Goal: Task Accomplishment & Management: Manage account settings

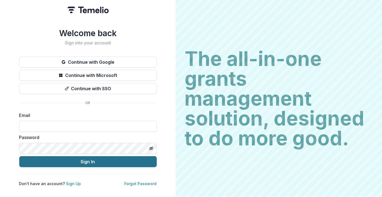
type input "**********"
click at [79, 163] on button "Sign In" at bounding box center [88, 161] width 138 height 11
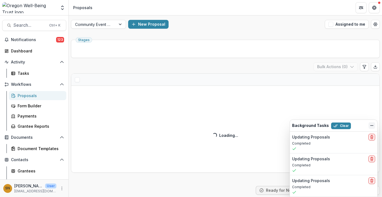
click at [374, 126] on icon "Dismiss" at bounding box center [372, 125] width 4 height 4
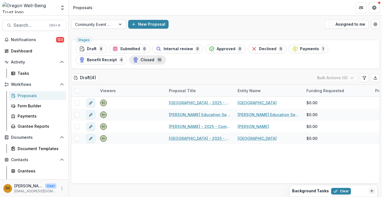
click at [142, 62] on span "Closed" at bounding box center [148, 60] width 14 height 5
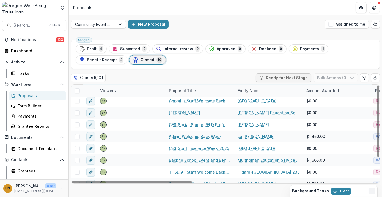
scroll to position [31, 0]
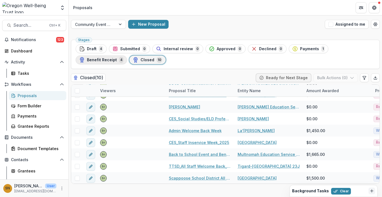
click at [117, 58] on span "Benefit Receipt" at bounding box center [102, 60] width 30 height 5
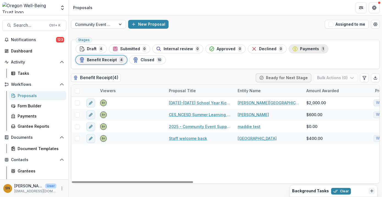
click at [302, 48] on span "Payments" at bounding box center [309, 49] width 19 height 5
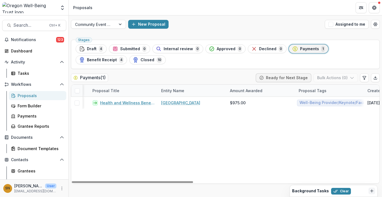
scroll to position [0, 77]
click at [127, 55] on button "Benefit Receipt 4" at bounding box center [101, 59] width 51 height 9
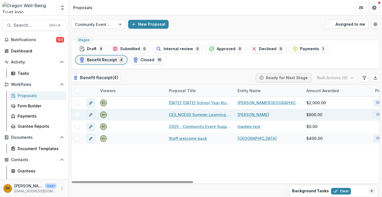
click at [199, 115] on link "CES_NCESD Summer Learning Institute_2025" at bounding box center [200, 115] width 62 height 6
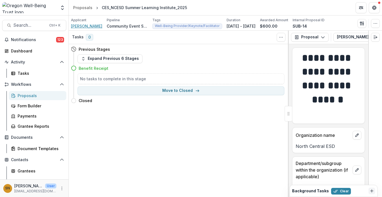
click at [89, 25] on span "[PERSON_NAME]" at bounding box center [86, 26] width 31 height 6
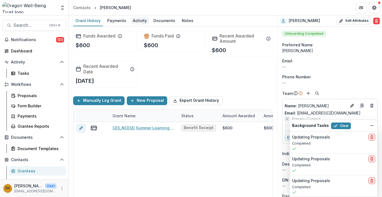
click at [132, 18] on div "Activity" at bounding box center [140, 21] width 18 height 8
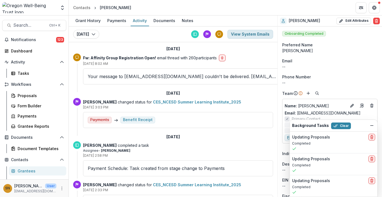
click at [256, 32] on button "View System Emails" at bounding box center [251, 34] width 46 height 9
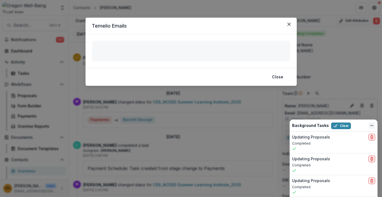
click at [372, 125] on line "Dismiss" at bounding box center [372, 125] width 3 height 0
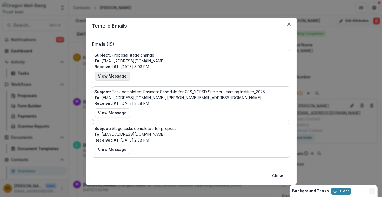
click at [112, 76] on button "View Message" at bounding box center [113, 76] width 36 height 9
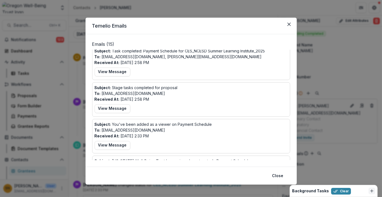
scroll to position [240, 0]
click at [289, 25] on icon "Close" at bounding box center [289, 24] width 3 height 3
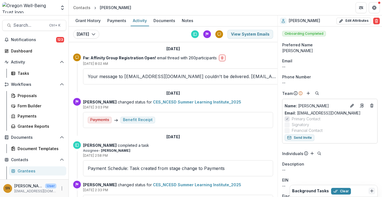
scroll to position [39, 0]
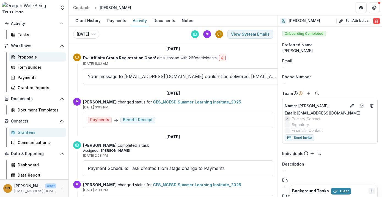
click at [34, 56] on div "Proposals" at bounding box center [40, 57] width 44 height 6
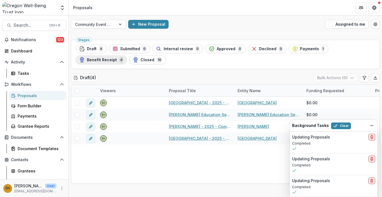
click at [97, 63] on div "Benefit Receipt 4" at bounding box center [101, 60] width 44 height 6
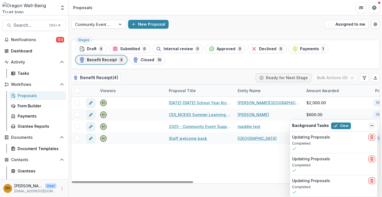
click at [372, 124] on icon "Dismiss" at bounding box center [372, 125] width 4 height 4
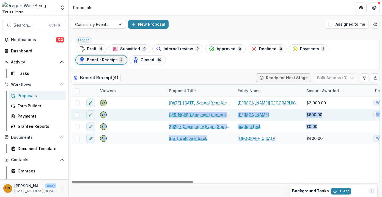
drag, startPoint x: 214, startPoint y: 142, endPoint x: 78, endPoint y: 114, distance: 139.5
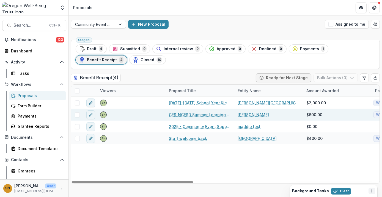
click at [76, 114] on span at bounding box center [77, 114] width 5 height 5
click at [327, 78] on button "Bulk Actions ( 1 )" at bounding box center [336, 77] width 43 height 9
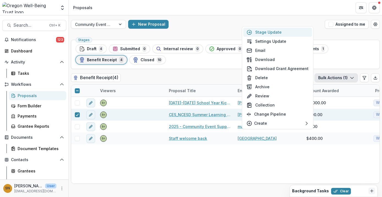
click at [286, 34] on button "Stage Update" at bounding box center [278, 32] width 69 height 9
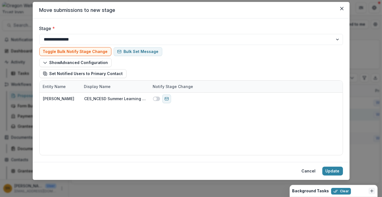
scroll to position [15, 0]
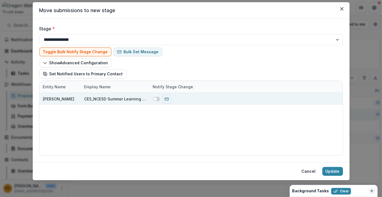
click at [154, 99] on span at bounding box center [155, 98] width 3 height 3
click at [156, 99] on span at bounding box center [157, 98] width 3 height 3
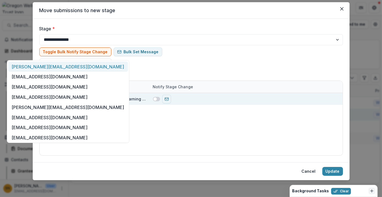
click at [69, 51] on div at bounding box center [64, 52] width 105 height 7
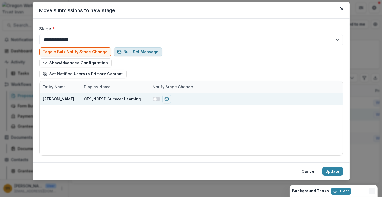
click at [142, 51] on button "Bulk Set Message" at bounding box center [138, 51] width 49 height 9
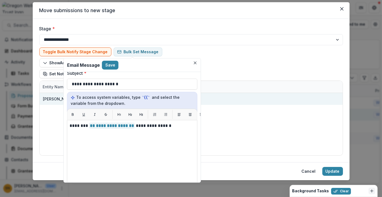
scroll to position [0, 0]
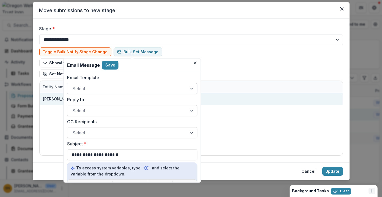
click at [111, 89] on div at bounding box center [127, 89] width 110 height 8
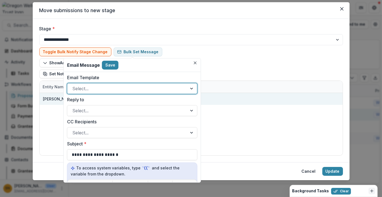
click at [108, 84] on div "Select..." at bounding box center [127, 88] width 120 height 9
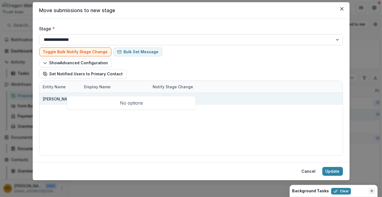
click at [192, 40] on select "**********" at bounding box center [191, 39] width 304 height 11
select select "**********"
click at [39, 34] on select "**********" at bounding box center [191, 39] width 304 height 11
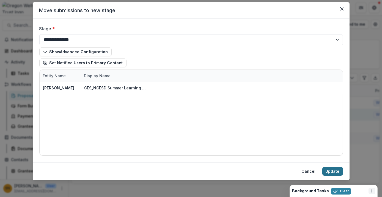
click at [330, 169] on button "Update" at bounding box center [333, 171] width 21 height 9
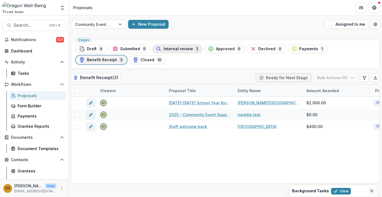
click at [170, 47] on span "Internal review" at bounding box center [178, 49] width 29 height 5
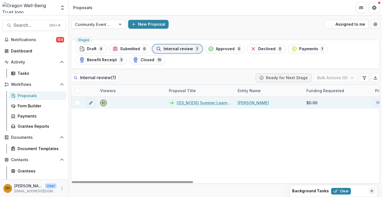
click at [77, 103] on span at bounding box center [77, 102] width 5 height 5
click at [340, 78] on button "Bulk Actions ( 1 )" at bounding box center [336, 77] width 43 height 9
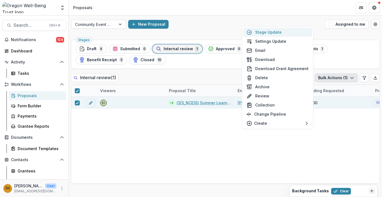
click at [278, 34] on button "Stage Update" at bounding box center [278, 32] width 69 height 9
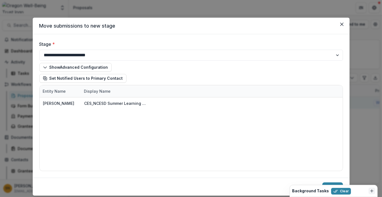
click at [181, 61] on div "Show Advanced Configuration Set Notified Users to Primary Contact" at bounding box center [191, 73] width 304 height 24
click at [171, 58] on select "**********" at bounding box center [191, 55] width 304 height 11
select select "**********"
click at [39, 50] on select "**********" at bounding box center [191, 55] width 304 height 11
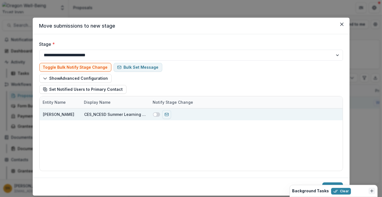
click at [155, 114] on span at bounding box center [155, 114] width 3 height 3
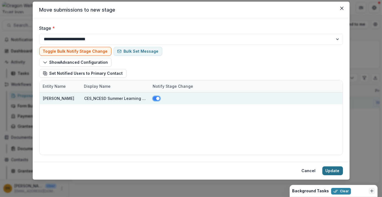
click at [328, 172] on button "Update" at bounding box center [333, 170] width 21 height 9
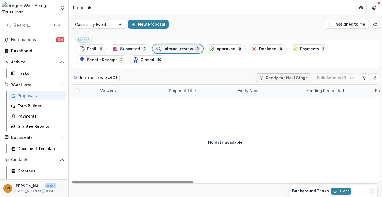
click at [326, 169] on div "No data available" at bounding box center [225, 142] width 309 height 83
click at [336, 85] on div "Funding Requested" at bounding box center [337, 91] width 69 height 12
click at [117, 58] on span "Benefit Receipt" at bounding box center [102, 60] width 30 height 5
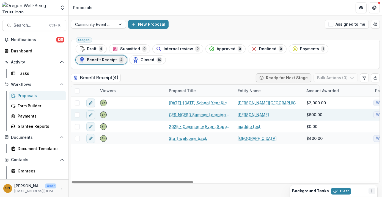
click at [217, 113] on link "CES_NCESD Summer Learning Institute_2025" at bounding box center [200, 115] width 62 height 6
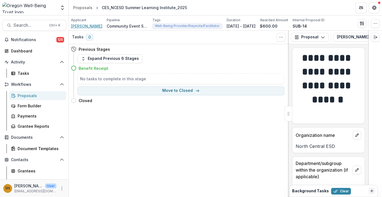
click at [91, 27] on span "[PERSON_NAME]" at bounding box center [86, 26] width 31 height 6
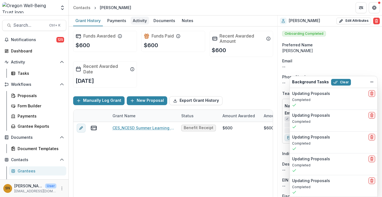
click at [136, 22] on div "Activity" at bounding box center [140, 21] width 18 height 8
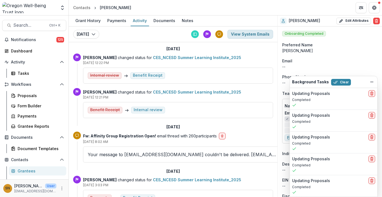
click at [249, 34] on button "View System Emails" at bounding box center [251, 34] width 46 height 9
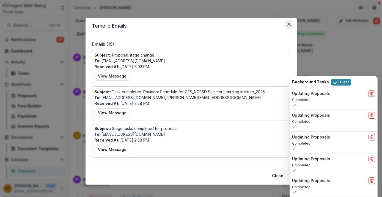
click at [285, 22] on button "Close" at bounding box center [289, 24] width 9 height 9
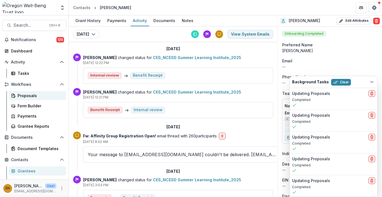
click at [32, 96] on div "Proposals" at bounding box center [40, 96] width 44 height 6
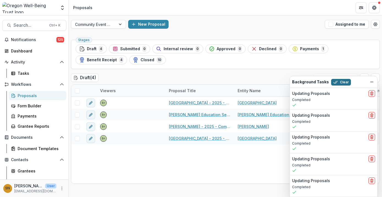
click at [341, 80] on button "Clear" at bounding box center [342, 82] width 20 height 7
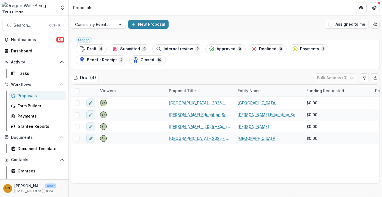
click at [337, 83] on div "Draft ( 4 ) Bulk Actions ( 0 )" at bounding box center [225, 78] width 309 height 11
click at [300, 49] on span "Payments" at bounding box center [309, 49] width 19 height 5
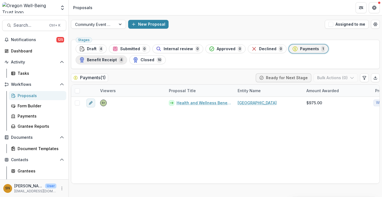
click at [127, 55] on button "Benefit Receipt 4" at bounding box center [101, 59] width 51 height 9
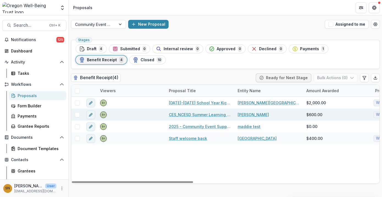
click at [78, 115] on span at bounding box center [77, 114] width 5 height 5
click at [331, 77] on button "Bulk Actions ( 1 )" at bounding box center [336, 77] width 43 height 9
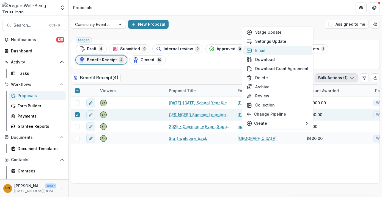
click at [288, 49] on button "Email" at bounding box center [278, 50] width 69 height 9
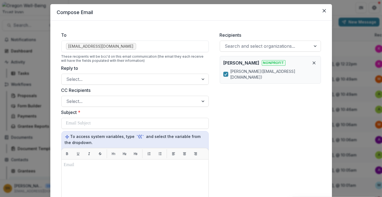
scroll to position [13, 0]
click at [102, 82] on div at bounding box center [130, 79] width 127 height 8
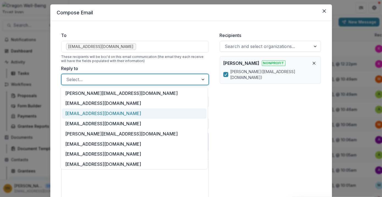
click at [93, 112] on div "[EMAIL_ADDRESS][DOMAIN_NAME]" at bounding box center [134, 113] width 145 height 10
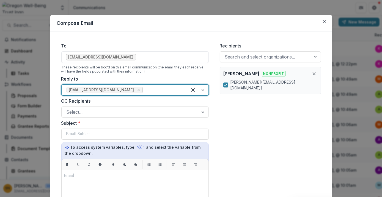
scroll to position [0, 0]
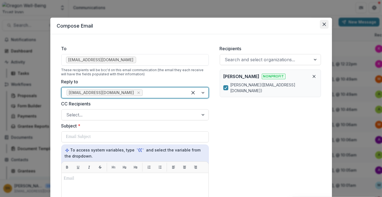
click at [321, 25] on button "Close" at bounding box center [324, 24] width 9 height 9
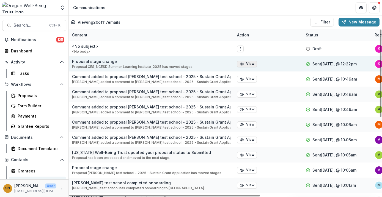
click at [247, 63] on button "View" at bounding box center [247, 64] width 20 height 7
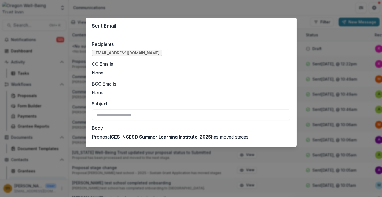
click at [221, 11] on div "**********" at bounding box center [191, 98] width 382 height 197
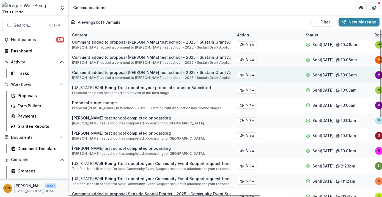
scroll to position [65, 0]
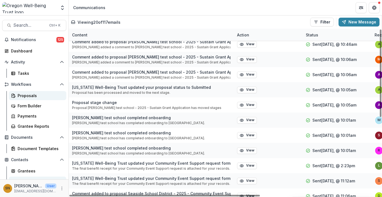
click at [37, 97] on div "Proposals" at bounding box center [40, 96] width 44 height 6
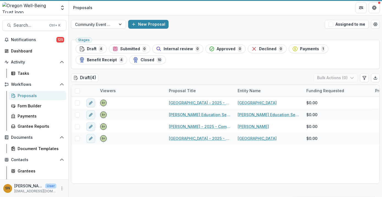
click at [37, 97] on div "Proposals" at bounding box center [40, 96] width 44 height 6
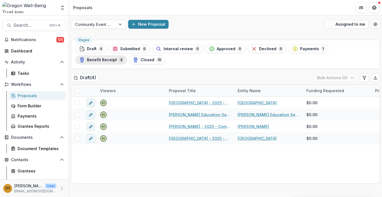
click at [99, 58] on span "Benefit Receipt" at bounding box center [102, 60] width 30 height 5
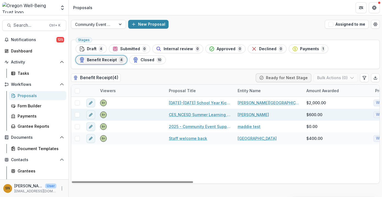
click at [76, 113] on span at bounding box center [77, 114] width 5 height 5
click at [338, 80] on button "Bulk Actions ( 1 )" at bounding box center [336, 77] width 43 height 9
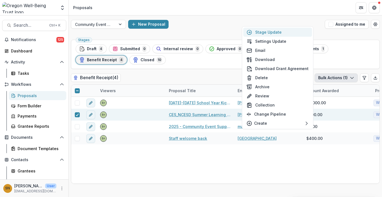
click at [277, 30] on button "Stage Update" at bounding box center [278, 32] width 69 height 9
select select "**********"
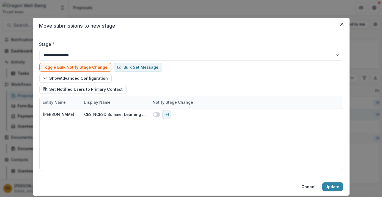
click at [58, 52] on div at bounding box center [64, 52] width 105 height 7
click at [137, 44] on label "Stage *" at bounding box center [189, 44] width 301 height 7
click at [137, 50] on select "**********" at bounding box center [191, 55] width 304 height 11
click at [137, 42] on label "Stage *" at bounding box center [189, 44] width 301 height 7
click at [137, 50] on select "**********" at bounding box center [191, 55] width 304 height 11
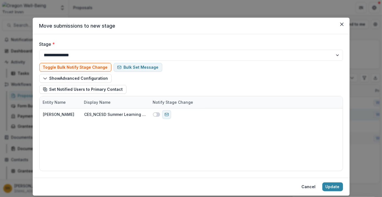
click at [137, 42] on label "Stage *" at bounding box center [189, 44] width 301 height 7
click at [137, 50] on select "**********" at bounding box center [191, 55] width 304 height 11
click at [137, 42] on label "Stage *" at bounding box center [189, 44] width 301 height 7
click at [137, 50] on select "**********" at bounding box center [191, 55] width 304 height 11
